Goal: Task Accomplishment & Management: Manage account settings

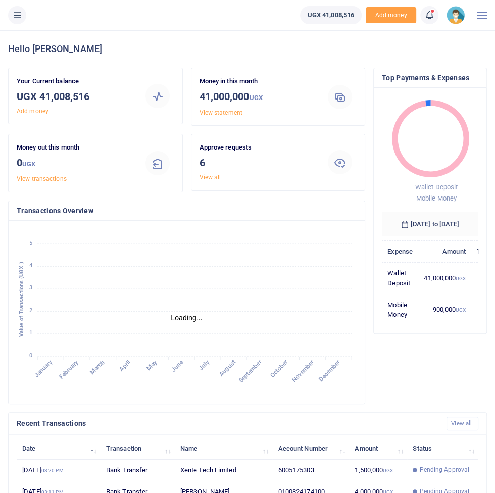
scroll to position [1, 0]
click at [15, 23] on button at bounding box center [17, 15] width 18 height 18
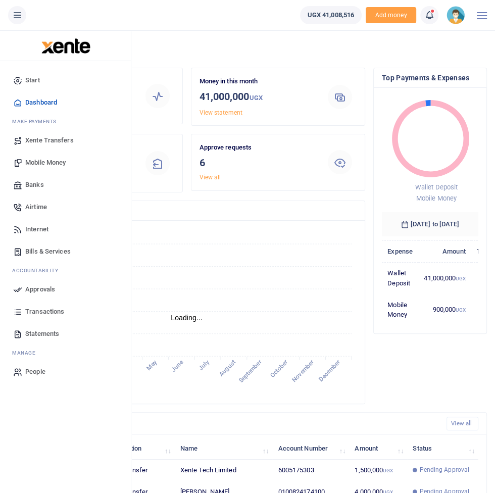
click at [40, 289] on span "Approvals" at bounding box center [40, 290] width 30 height 10
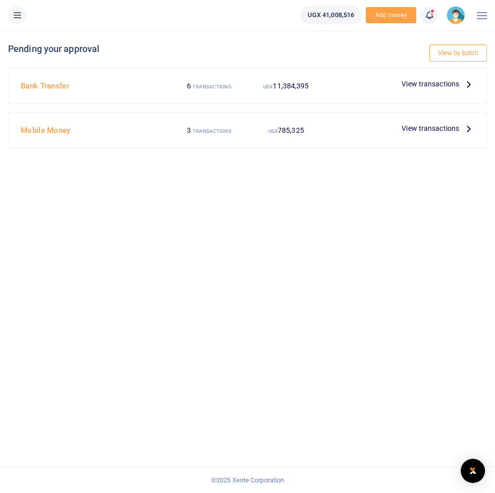
click at [444, 130] on span "View transactions" at bounding box center [431, 128] width 58 height 11
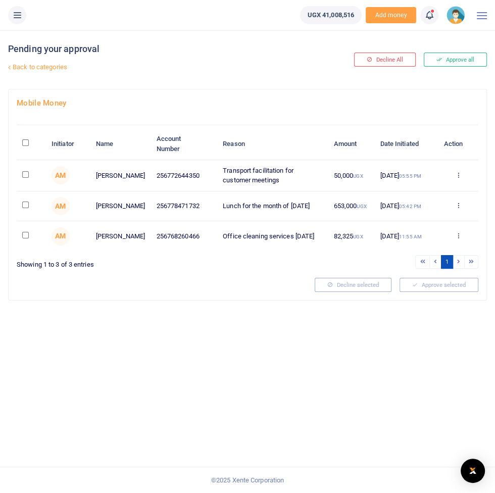
click at [27, 145] on input "\a \a : activate to sort column descending" at bounding box center [25, 142] width 7 height 7
checkbox input "true"
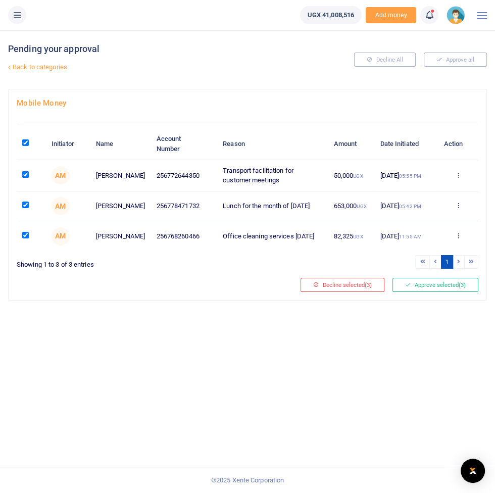
click at [31, 130] on th "\a \a : activate to sort column descending" at bounding box center [31, 143] width 29 height 31
click at [27, 144] on input "\a \a : activate to sort column descending" at bounding box center [25, 142] width 7 height 7
checkbox input "false"
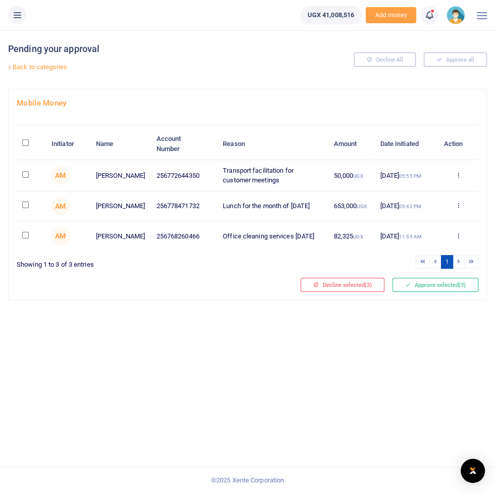
checkbox input "false"
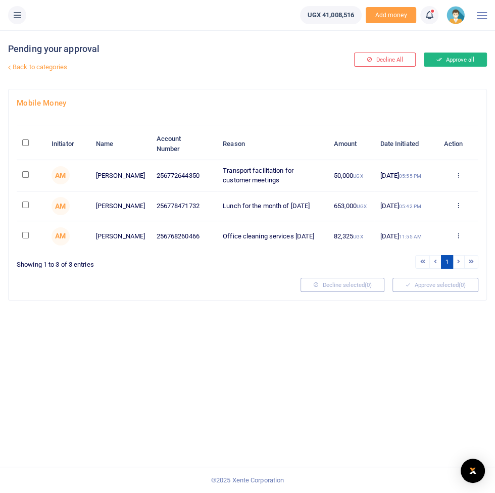
click at [465, 61] on button "Approve all" at bounding box center [455, 60] width 63 height 14
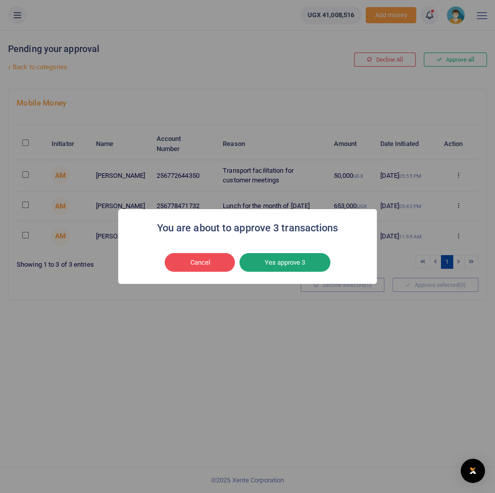
click at [310, 272] on button "Yes approve 3" at bounding box center [285, 262] width 91 height 19
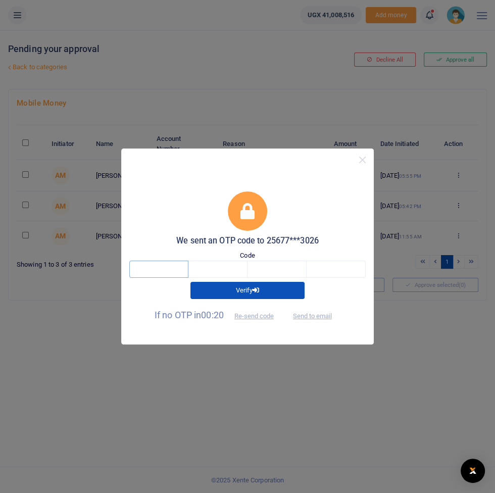
click at [154, 278] on input "text" at bounding box center [158, 269] width 59 height 17
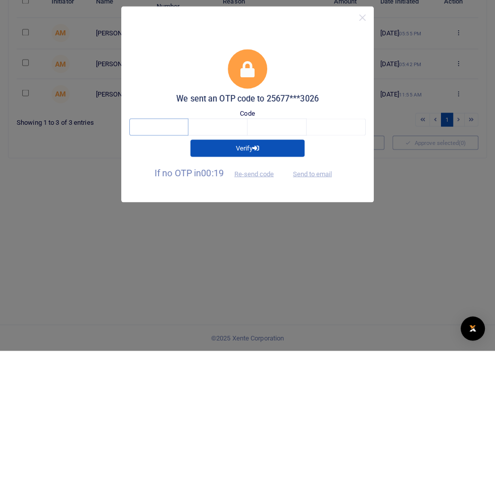
type input "3"
type input "6"
type input "7"
type input "0"
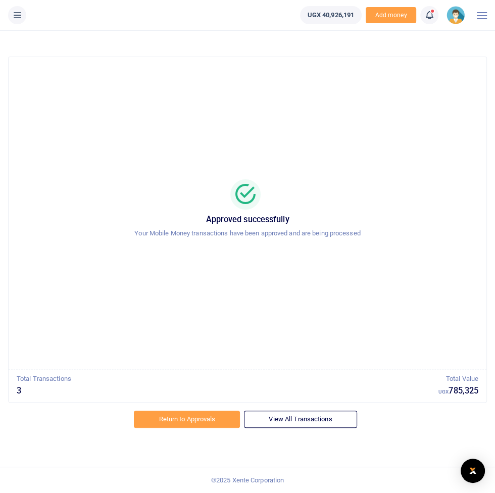
scroll to position [2, 0]
click at [216, 415] on link "Return to Approvals" at bounding box center [187, 419] width 106 height 17
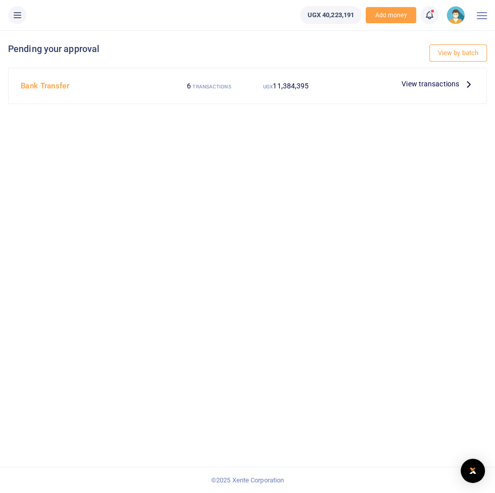
click at [450, 82] on span "View transactions" at bounding box center [431, 83] width 58 height 11
